Goal: Task Accomplishment & Management: Manage account settings

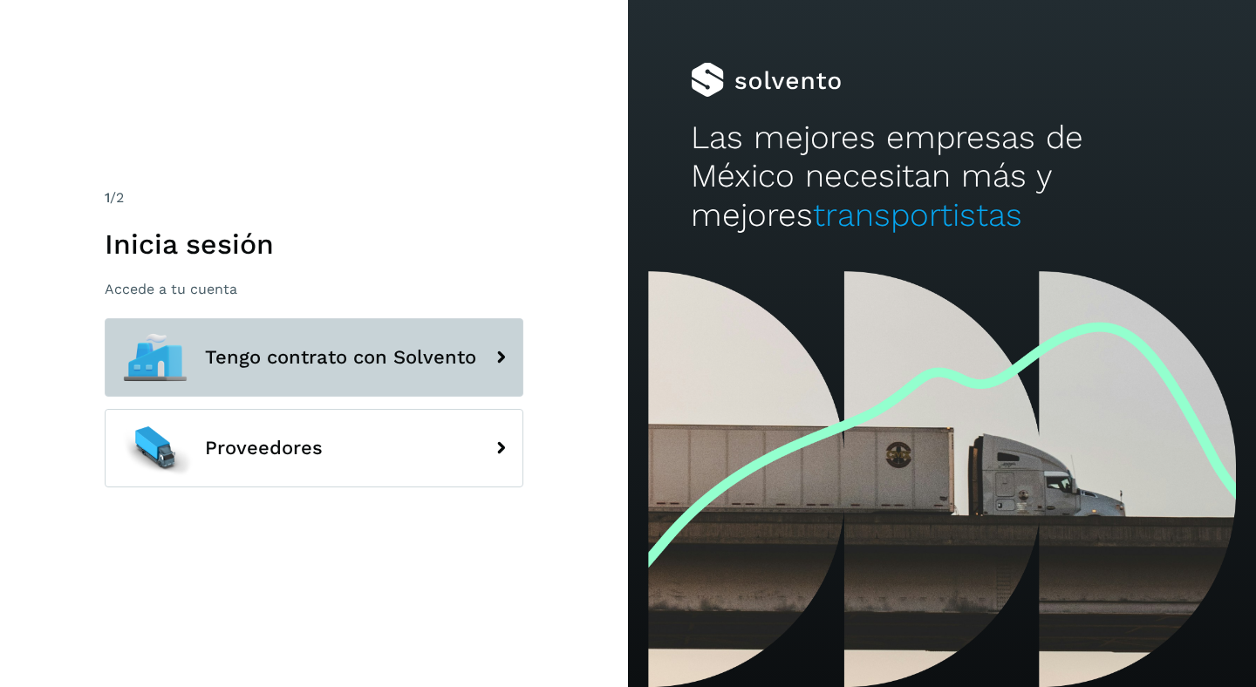
click at [357, 357] on span "Tengo contrato con Solvento" at bounding box center [340, 357] width 271 height 21
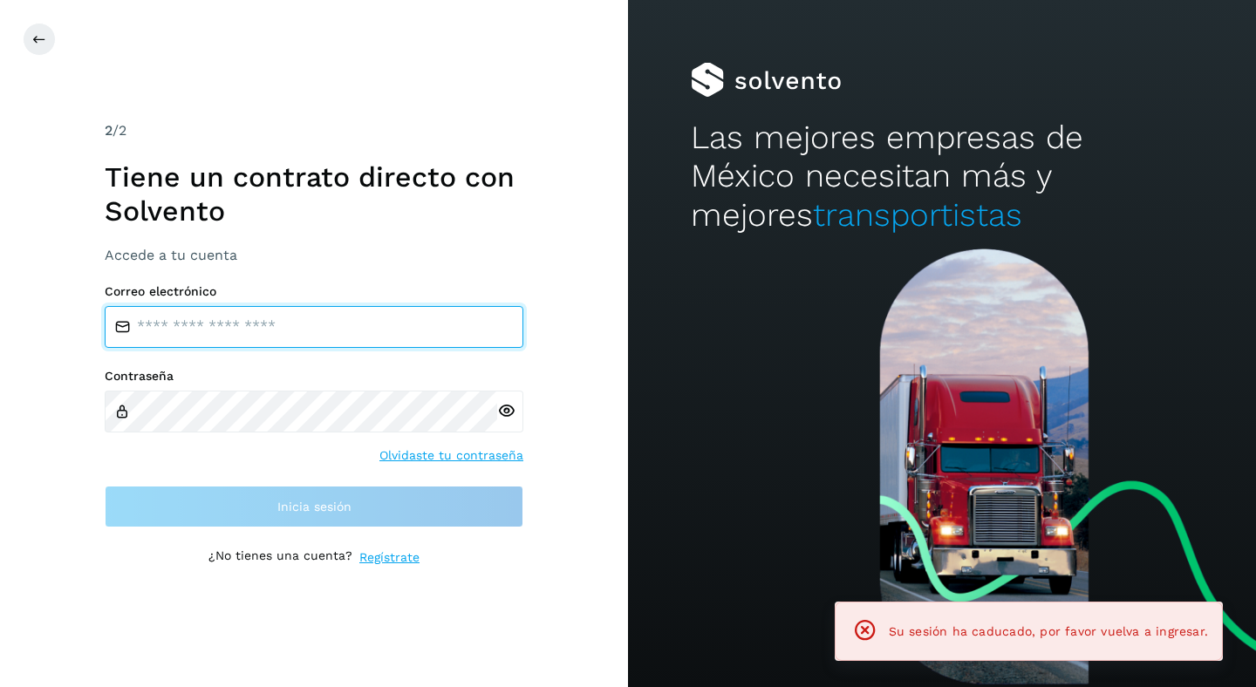
type input "**********"
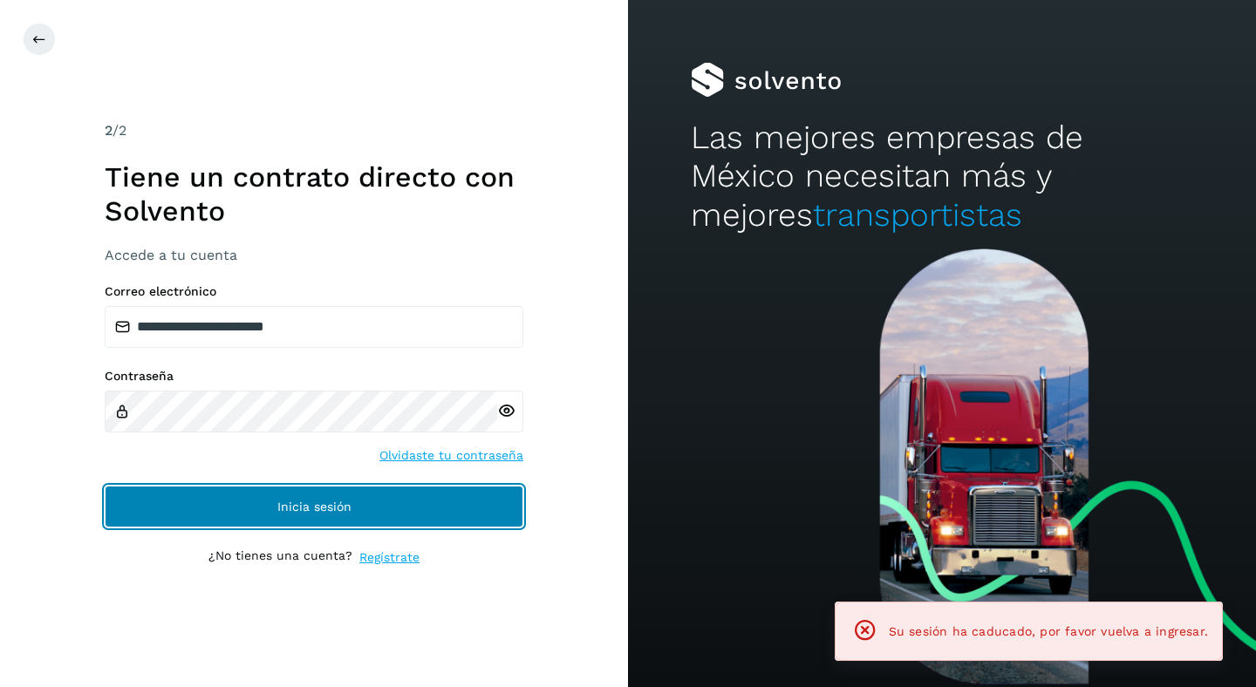
click at [360, 508] on button "Inicia sesión" at bounding box center [314, 507] width 419 height 42
